Goal: Communication & Community: Connect with others

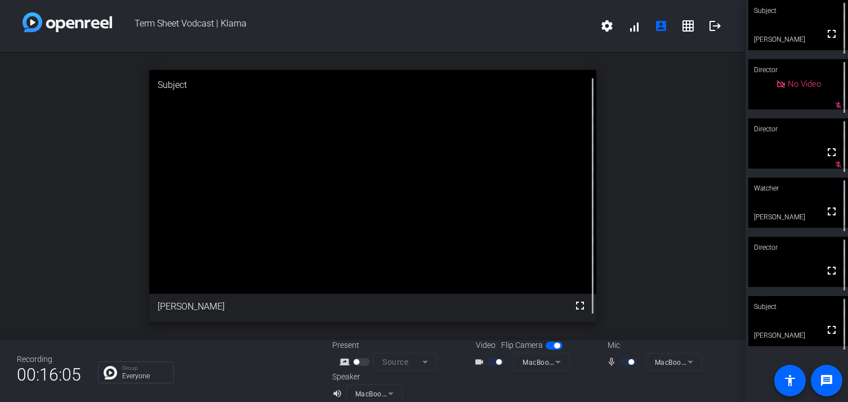
scroll to position [13, 0]
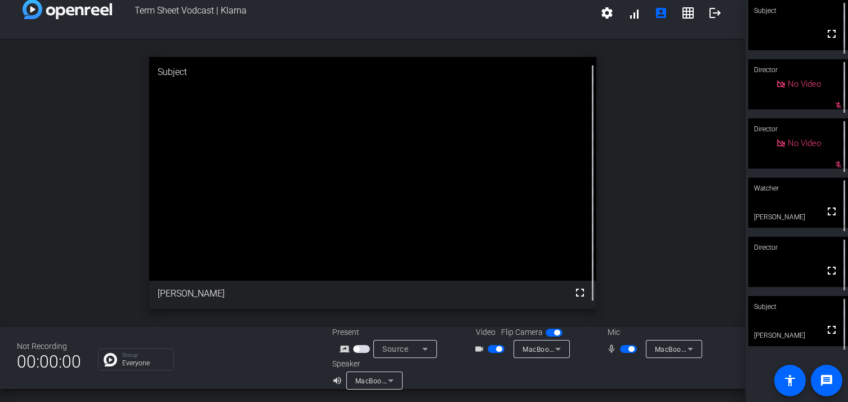
click at [692, 194] on div "open_in_new Subject fullscreen [PERSON_NAME]" at bounding box center [373, 183] width 746 height 288
